Goal: Information Seeking & Learning: Learn about a topic

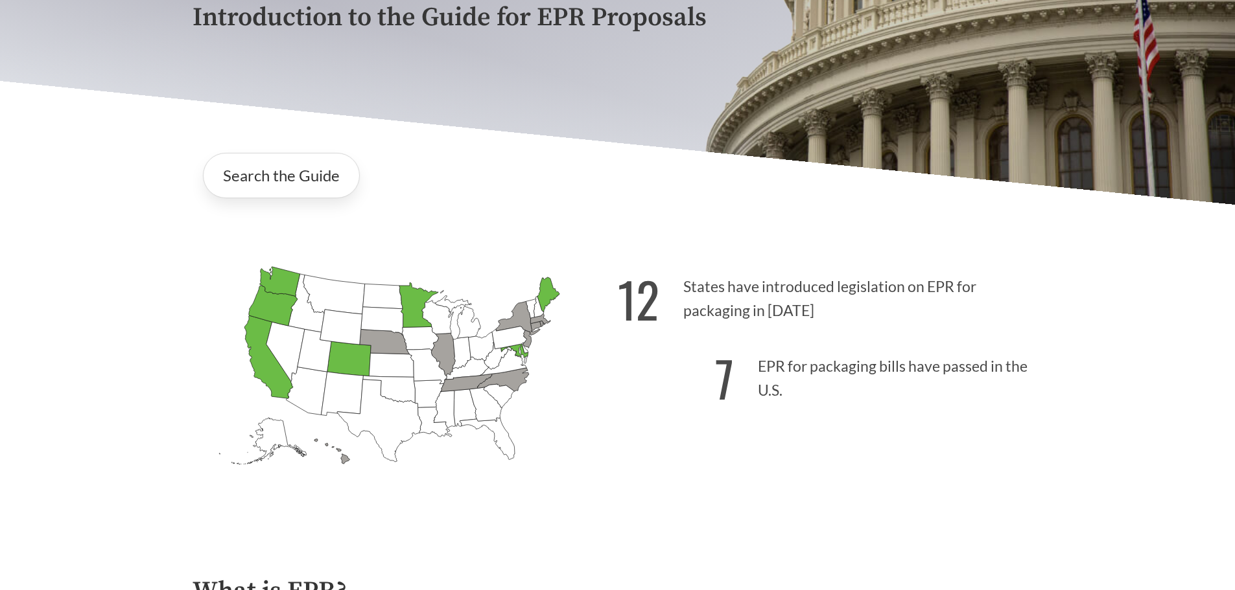
scroll to position [194, 0]
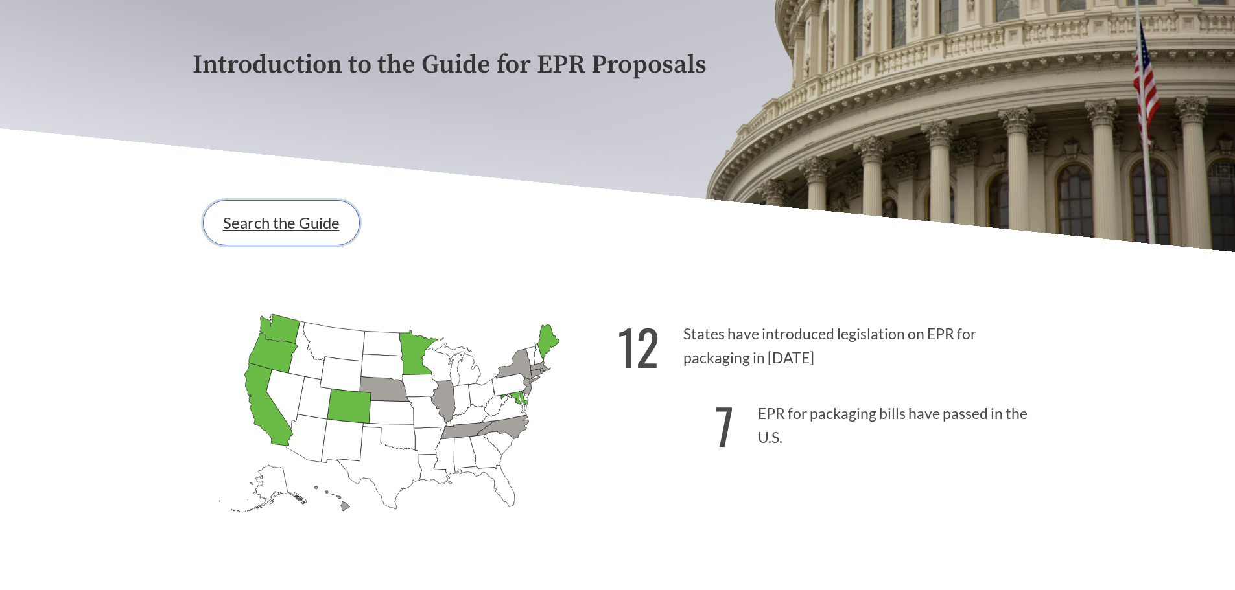
click at [272, 226] on link "Search the Guide" at bounding box center [281, 222] width 157 height 45
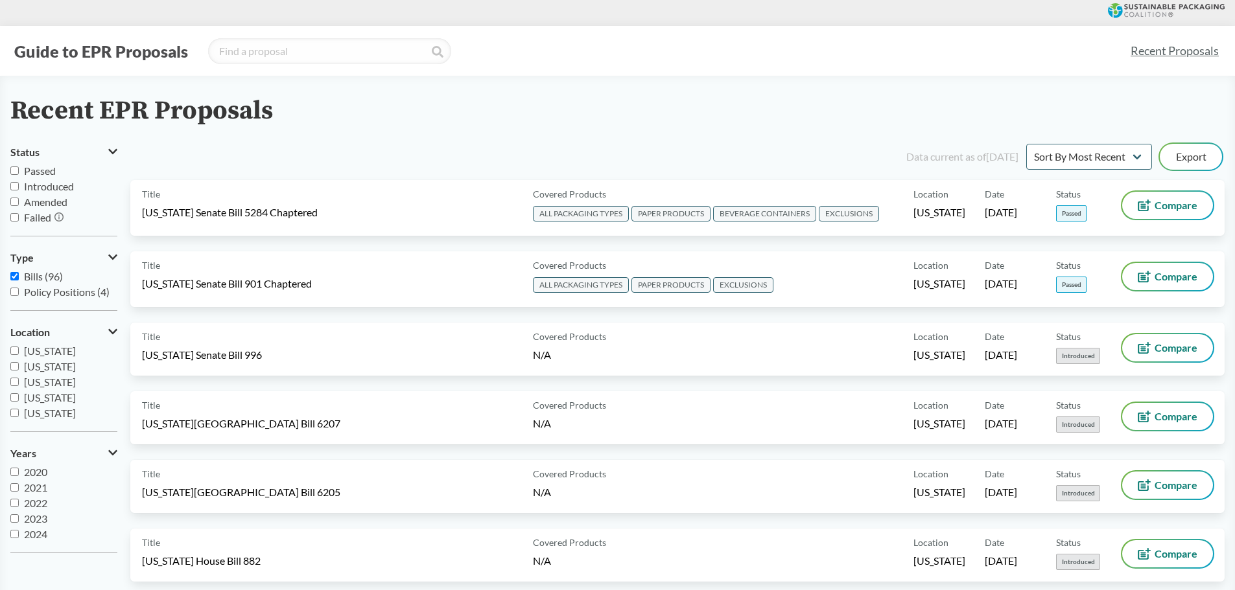
click at [14, 167] on input "Passed" at bounding box center [14, 171] width 8 height 8
checkbox input "true"
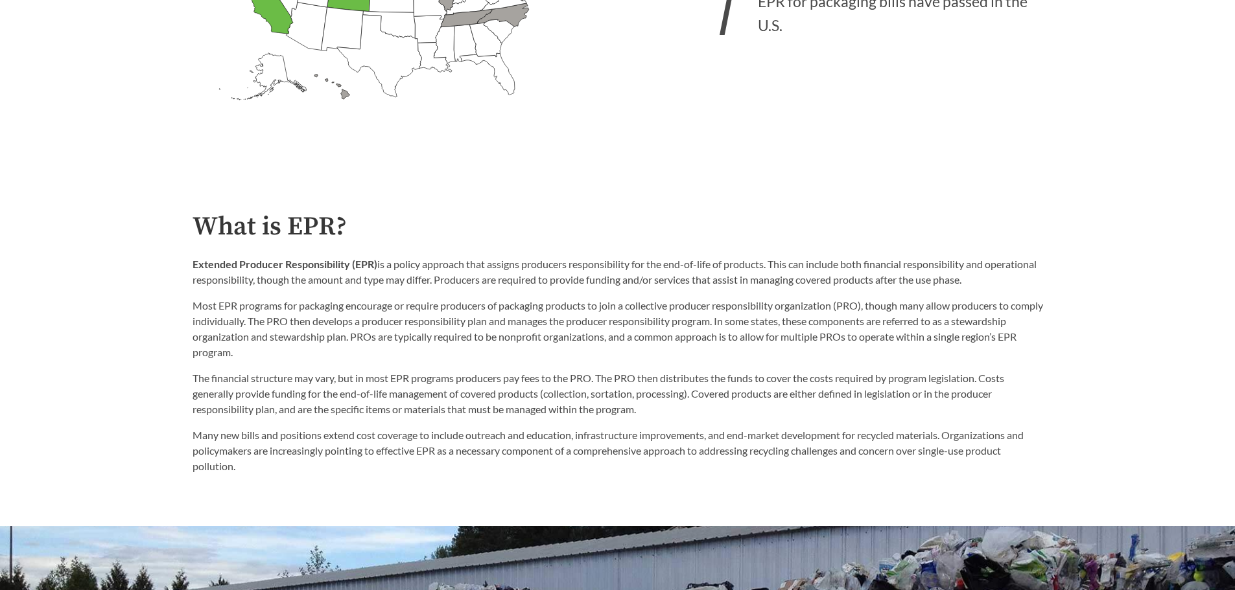
scroll to position [648, 0]
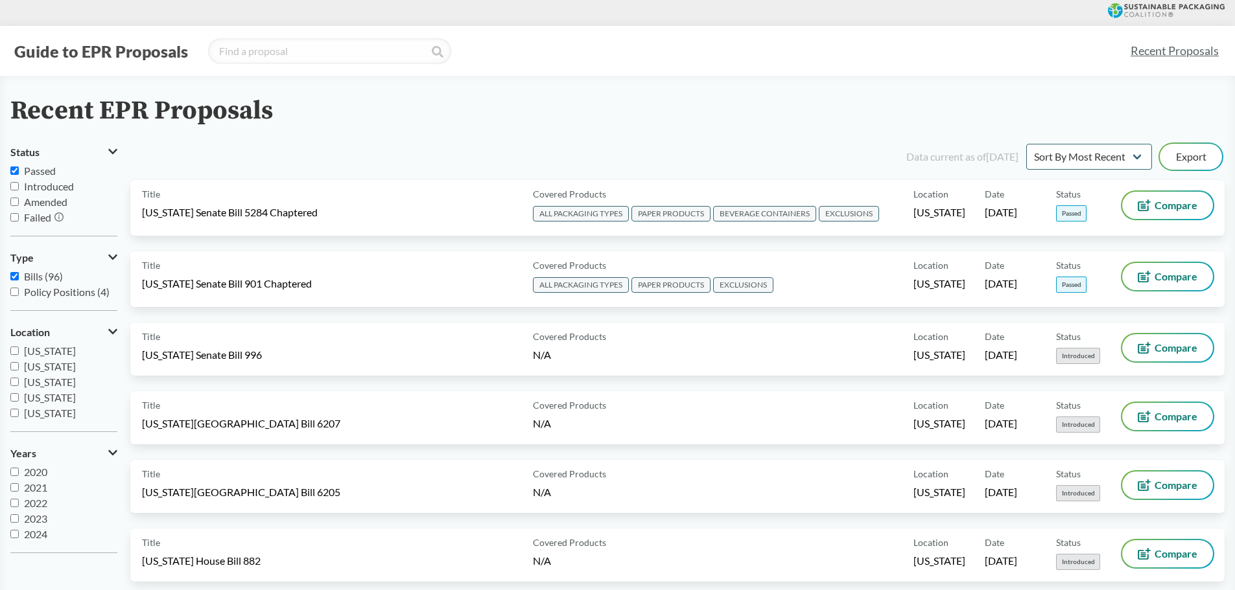
click at [11, 169] on input "Passed" at bounding box center [14, 171] width 8 height 8
checkbox input "true"
click at [1099, 155] on select "Sort By Most Recent Sort By Status" at bounding box center [1089, 157] width 126 height 26
select select "Sort By Status"
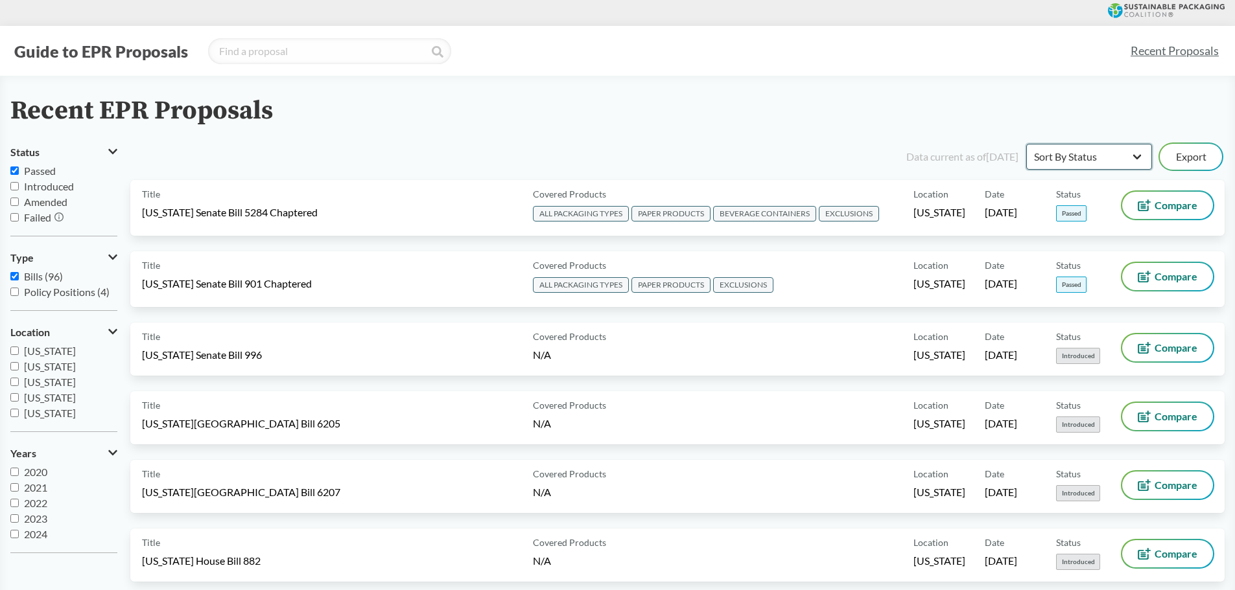
click at [1026, 144] on select "Sort By Most Recent Sort By Status" at bounding box center [1089, 157] width 126 height 26
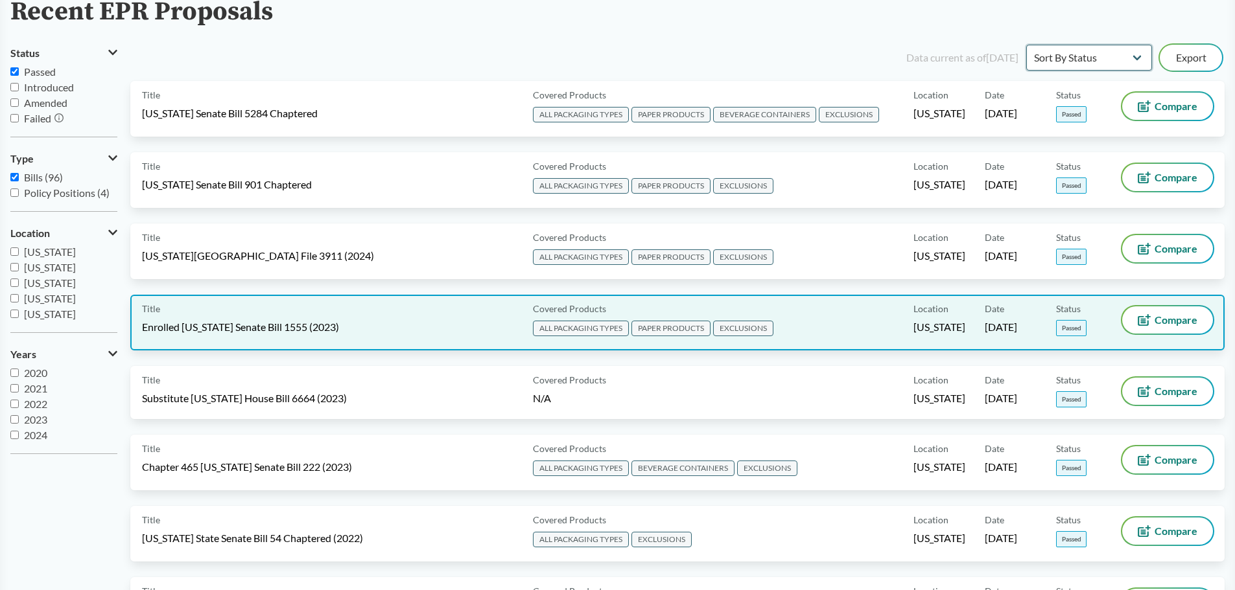
scroll to position [130, 0]
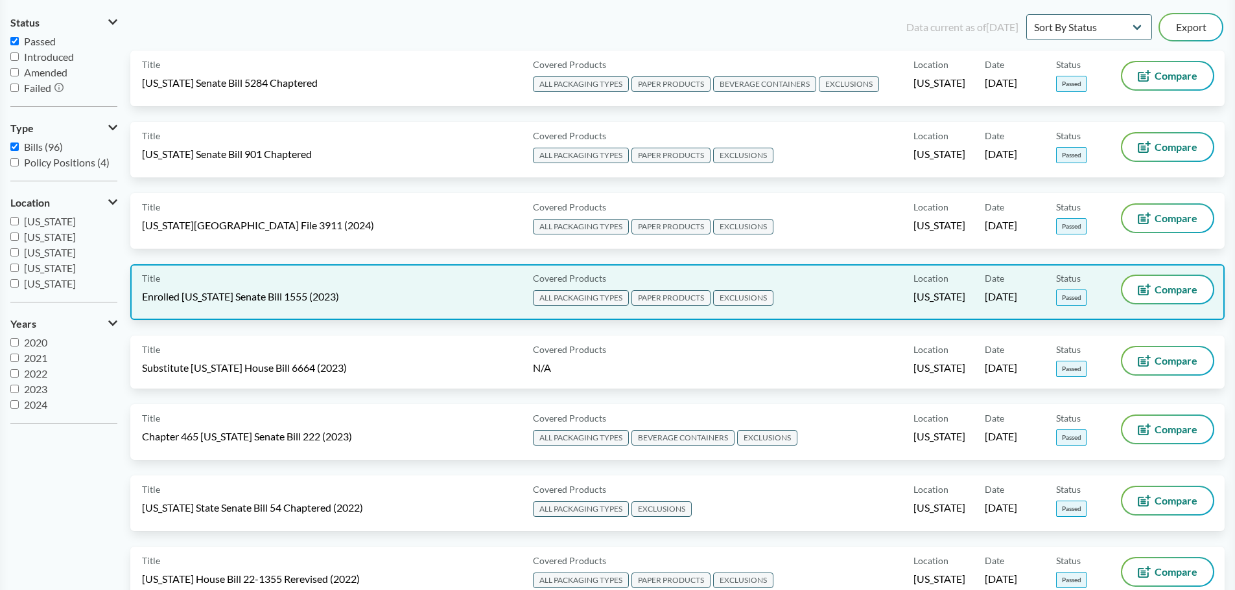
click at [367, 299] on div "Title Enrolled [US_STATE] Senate Bill 1555 (2023)" at bounding box center [335, 292] width 386 height 32
